Goal: Obtain resource: Download file/media

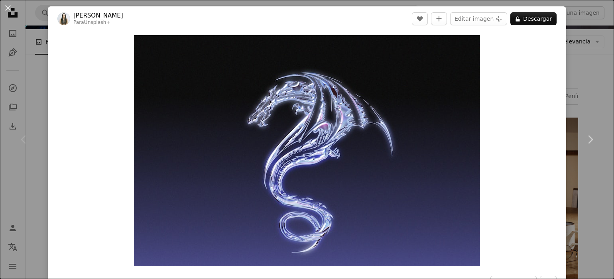
scroll to position [0, 212]
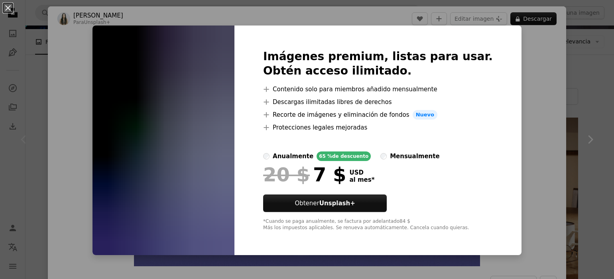
click at [192, 74] on img at bounding box center [164, 141] width 142 height 230
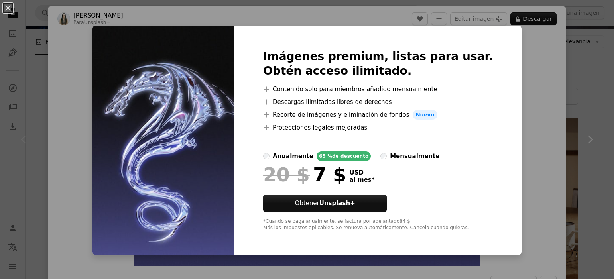
click at [502, 16] on div "An X shape Imágenes premium, listas para usar. Obtén acceso ilimitado. A plus s…" at bounding box center [307, 139] width 614 height 279
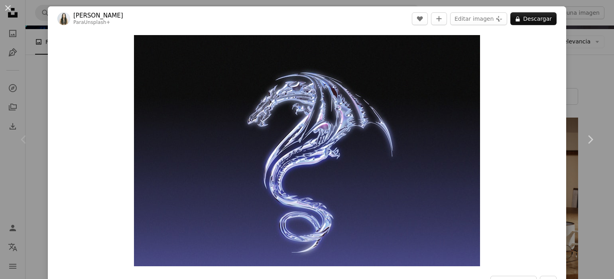
click at [502, 16] on icon "Plus sign for Unsplash+" at bounding box center [499, 19] width 6 height 6
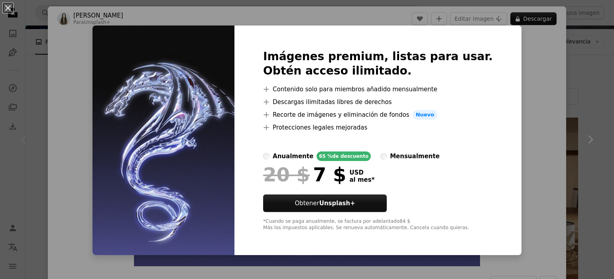
click at [447, 15] on div "An X shape Imágenes premium, listas para usar. Obtén acceso ilimitado. A plus s…" at bounding box center [307, 139] width 614 height 279
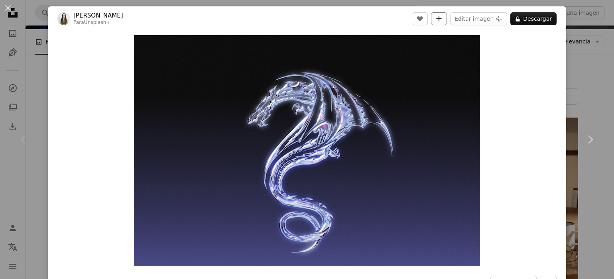
click at [447, 18] on button "A plus sign" at bounding box center [439, 18] width 16 height 13
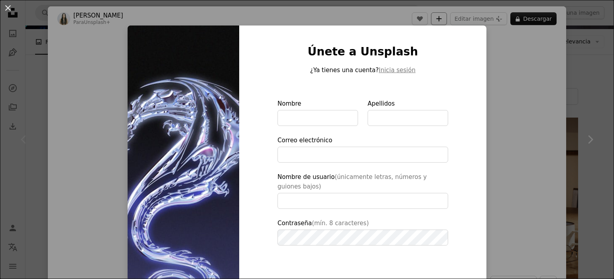
click at [447, 18] on div "An X shape Únete a Unsplash ¿Ya tienes una cuenta? Inicia sesión Nombre Apellid…" at bounding box center [307, 139] width 614 height 279
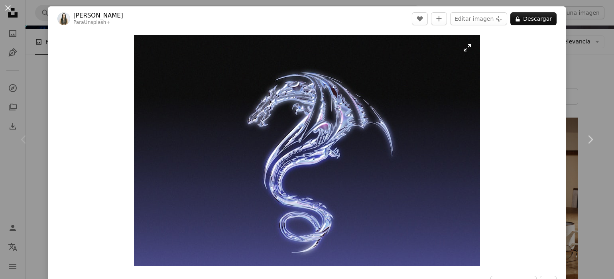
click at [468, 48] on img "Ampliar en esta imagen" at bounding box center [307, 150] width 346 height 231
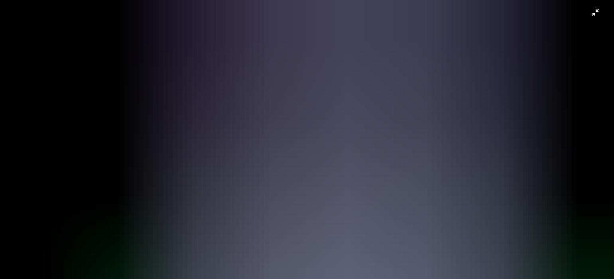
scroll to position [66, 0]
